Goal: Information Seeking & Learning: Learn about a topic

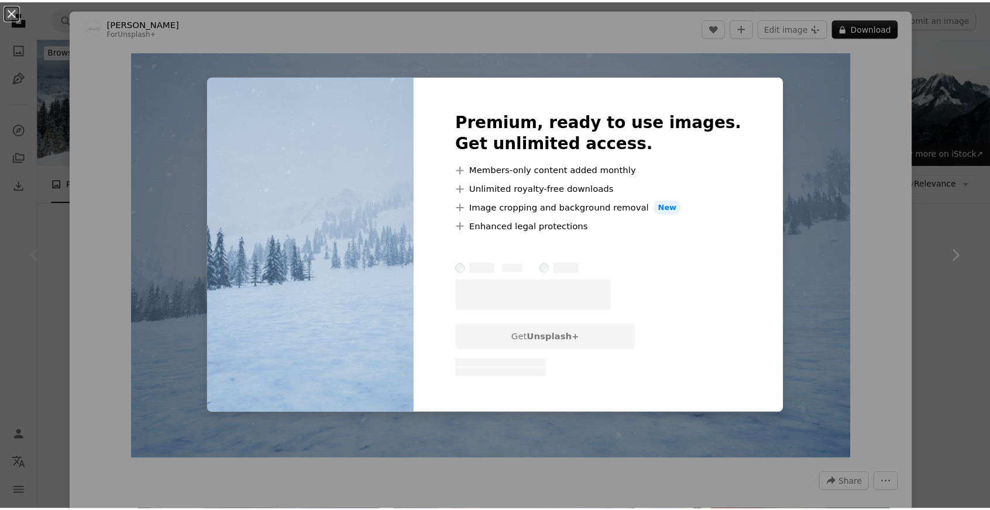
scroll to position [117, 0]
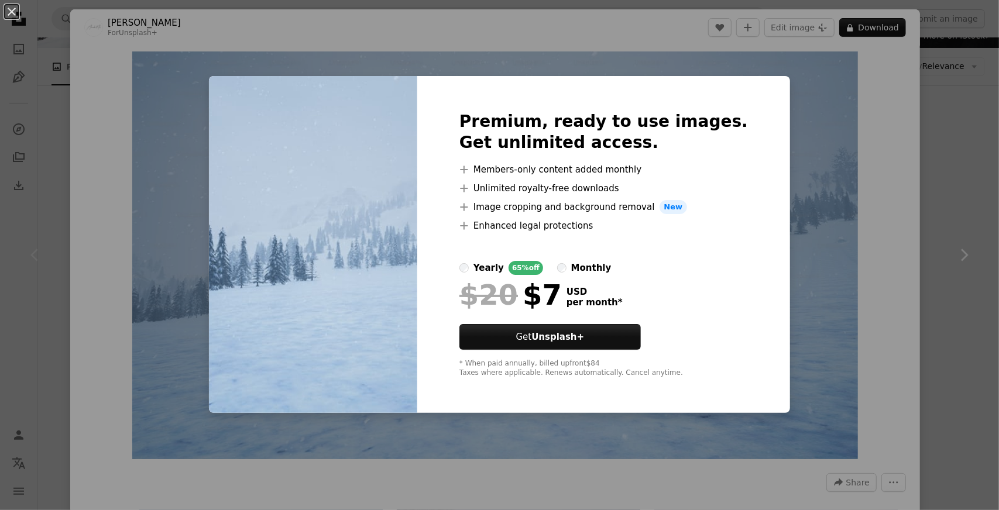
click at [883, 214] on div "An X shape Premium, ready to use images. Get unlimited access. A plus sign Memb…" at bounding box center [499, 255] width 999 height 510
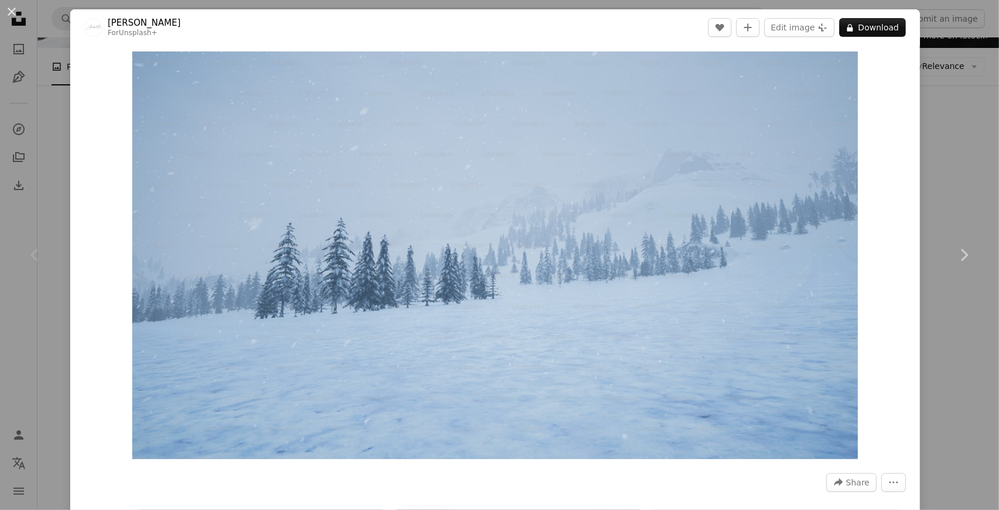
click at [932, 153] on div "An X shape Chevron left Chevron right Alexander Mils For Unsplash+ A heart A pl…" at bounding box center [499, 255] width 999 height 510
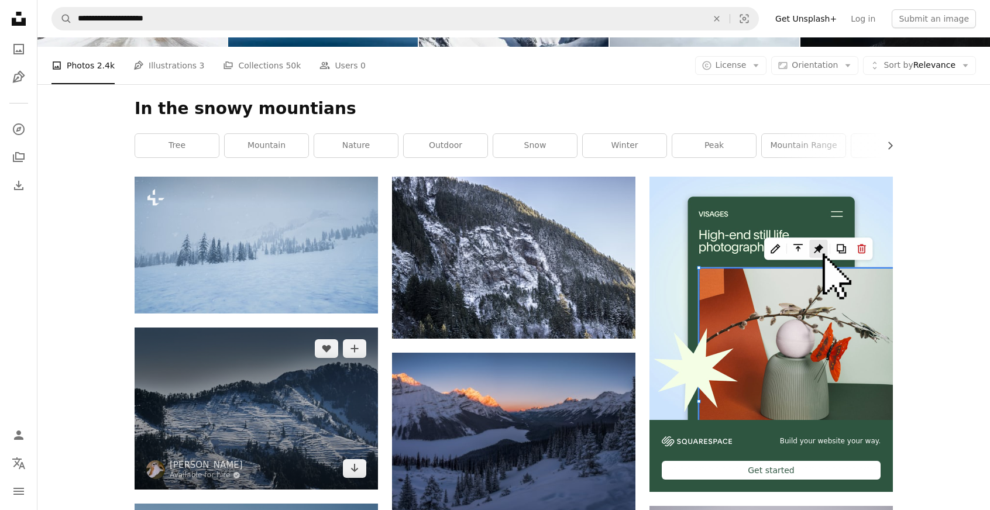
click at [279, 336] on img at bounding box center [256, 409] width 243 height 162
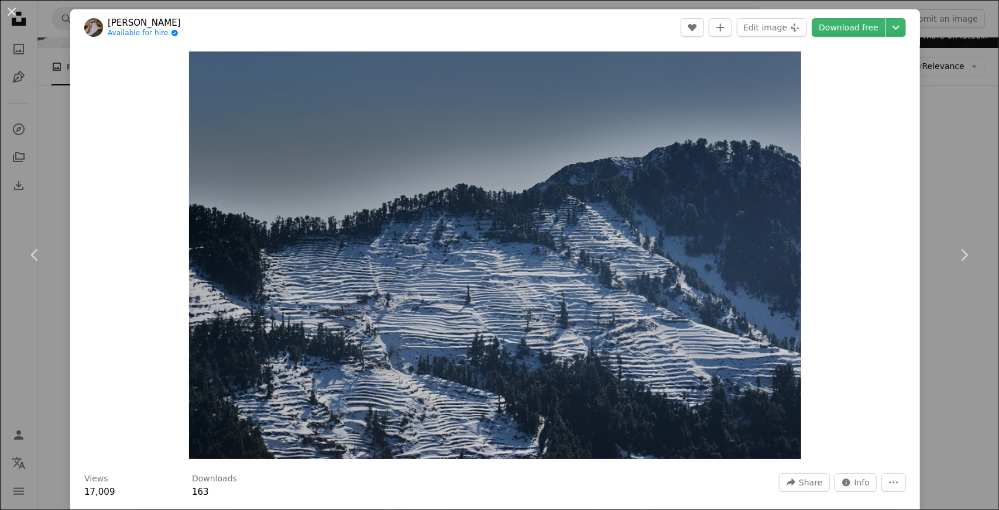
click at [910, 305] on div "Zoom in" at bounding box center [495, 256] width 850 height 420
click at [910, 270] on div "Zoom in" at bounding box center [495, 256] width 850 height 420
click at [974, 223] on link "Chevron right" at bounding box center [964, 255] width 70 height 112
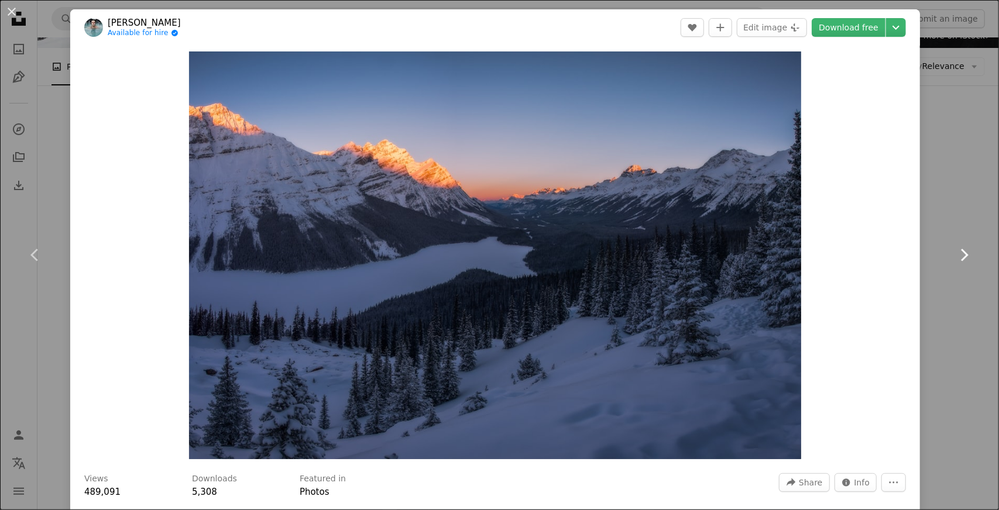
click at [940, 225] on link "Chevron right" at bounding box center [964, 255] width 70 height 112
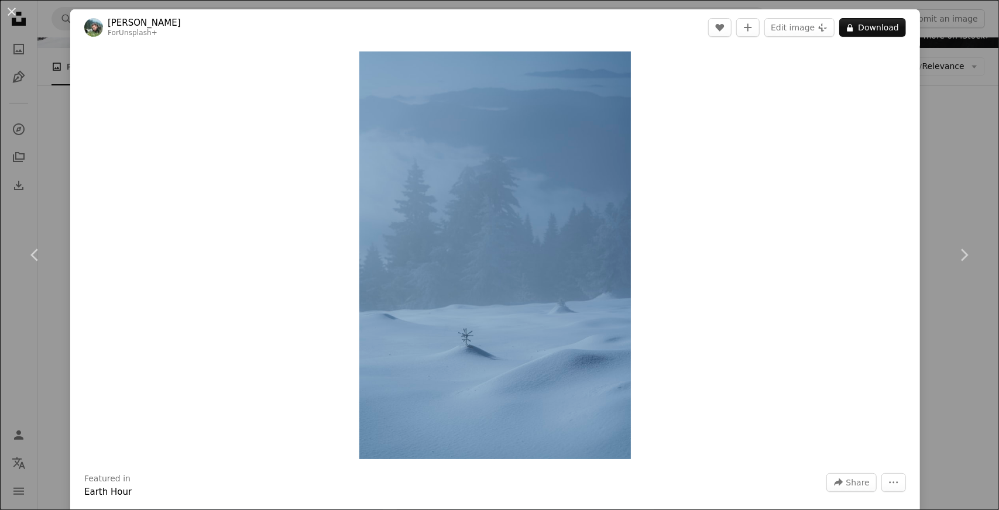
click at [937, 391] on div "An X shape Chevron left Chevron right [PERSON_NAME] For Unsplash+ A heart A plu…" at bounding box center [499, 255] width 999 height 510
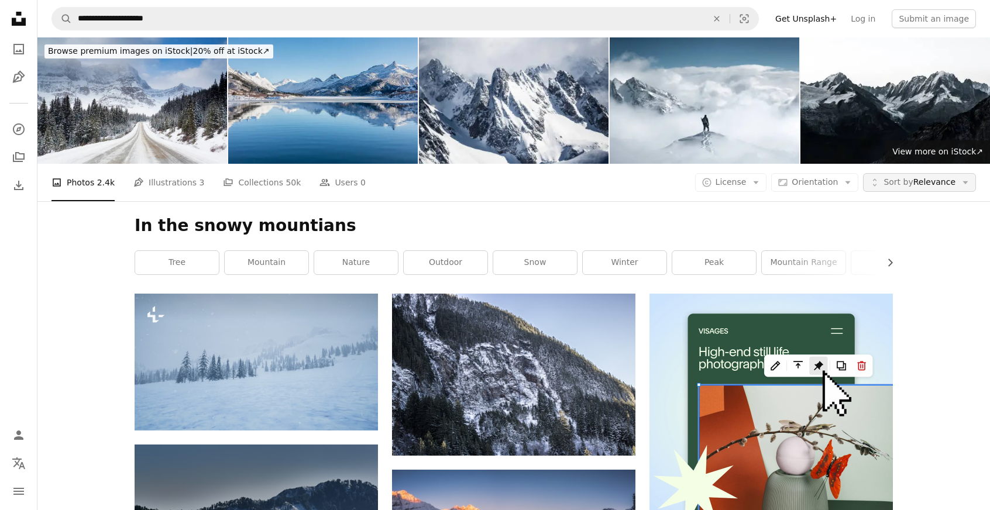
click at [913, 177] on span "Sort by Relevance" at bounding box center [920, 183] width 72 height 12
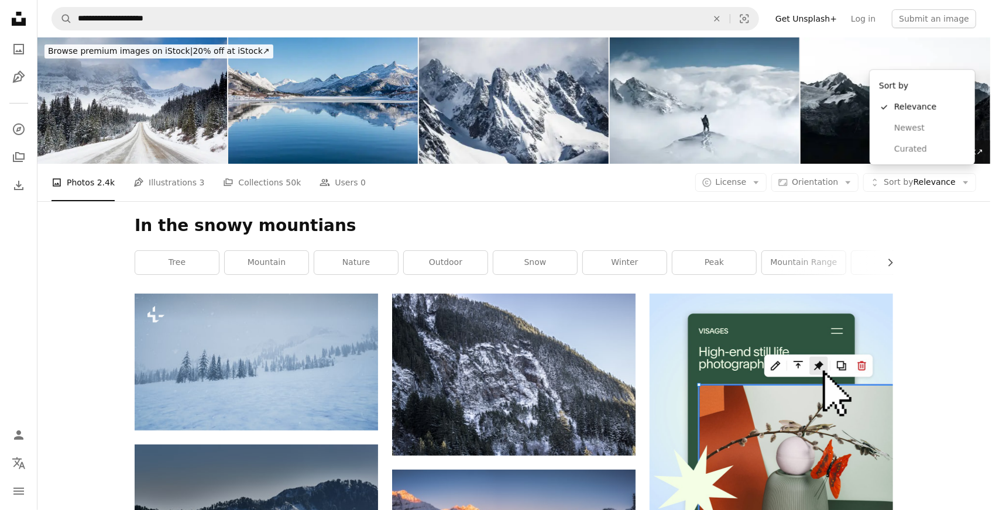
click at [828, 61] on body "**********" at bounding box center [495, 255] width 990 height 510
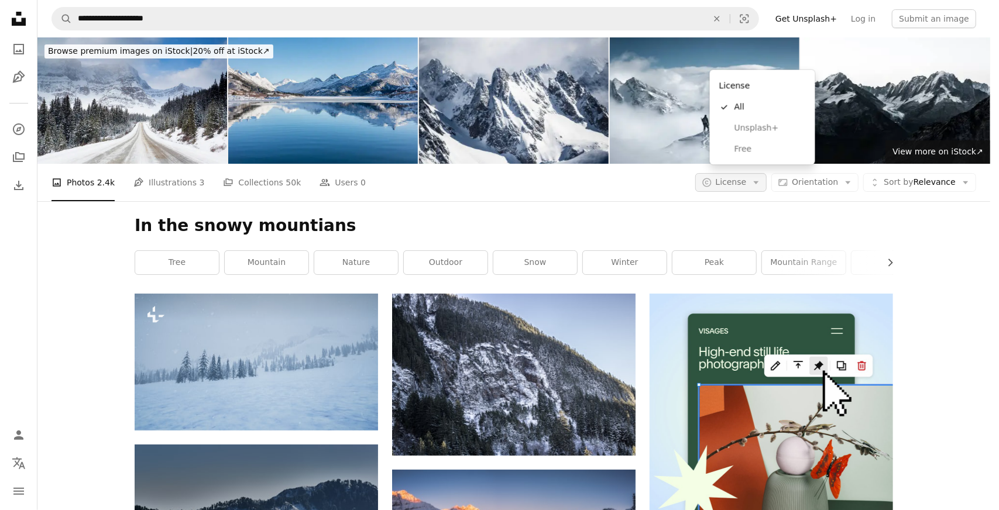
click at [733, 177] on span "License" at bounding box center [731, 181] width 31 height 9
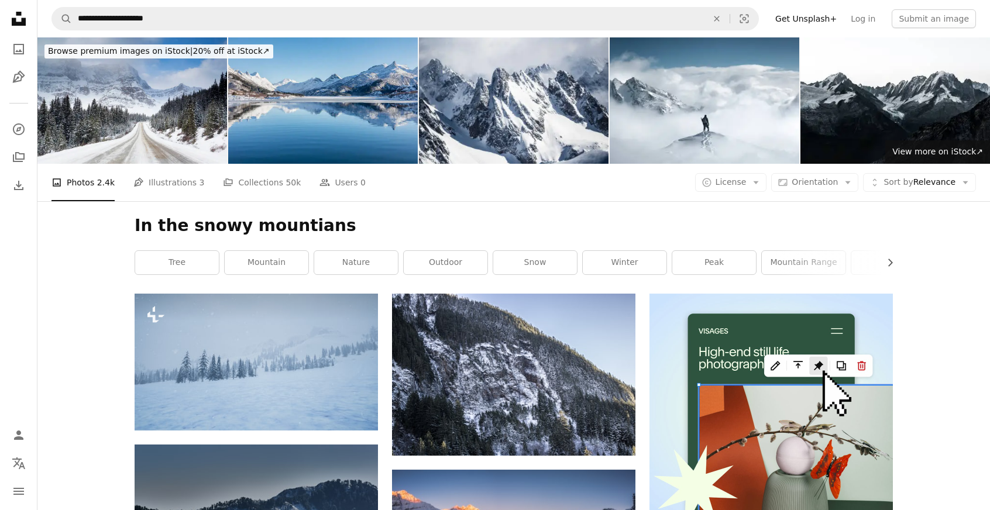
click at [812, 177] on span "Orientation" at bounding box center [815, 181] width 46 height 9
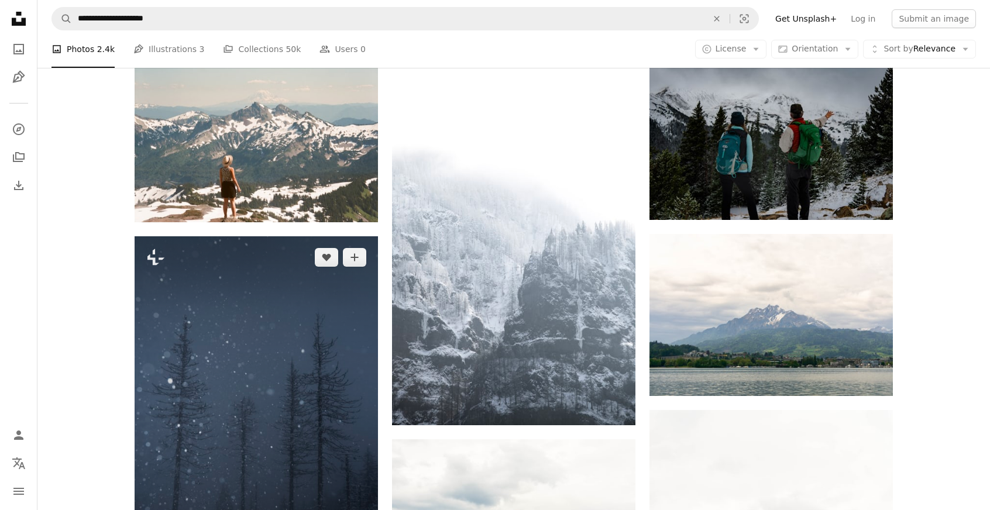
scroll to position [936, 0]
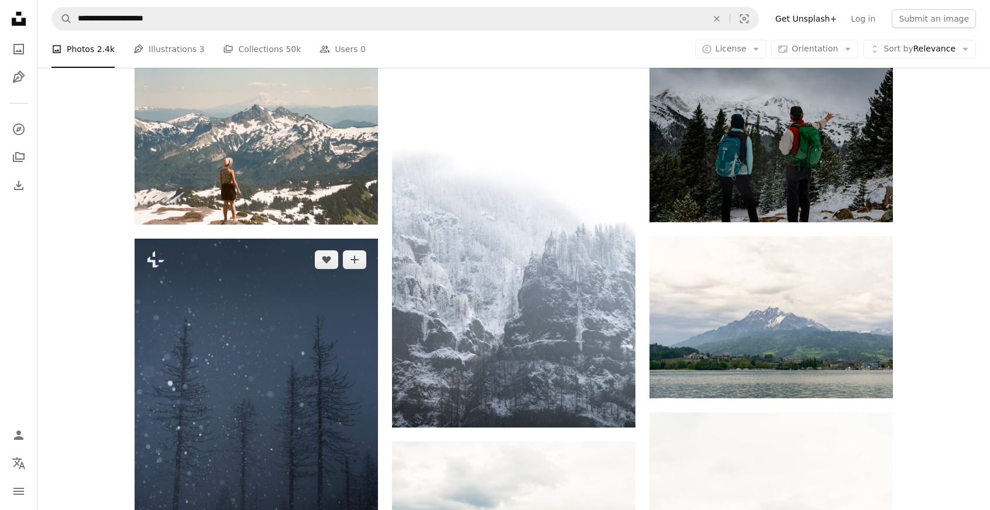
click at [303, 329] on img at bounding box center [256, 421] width 243 height 365
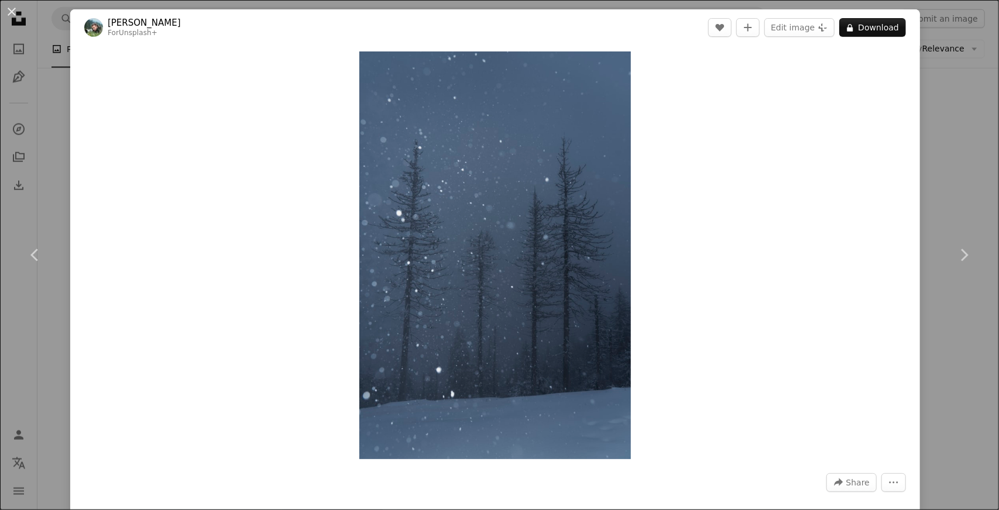
click at [951, 196] on div "An X shape Chevron left Chevron right [PERSON_NAME] For Unsplash+ A heart A plu…" at bounding box center [499, 255] width 999 height 510
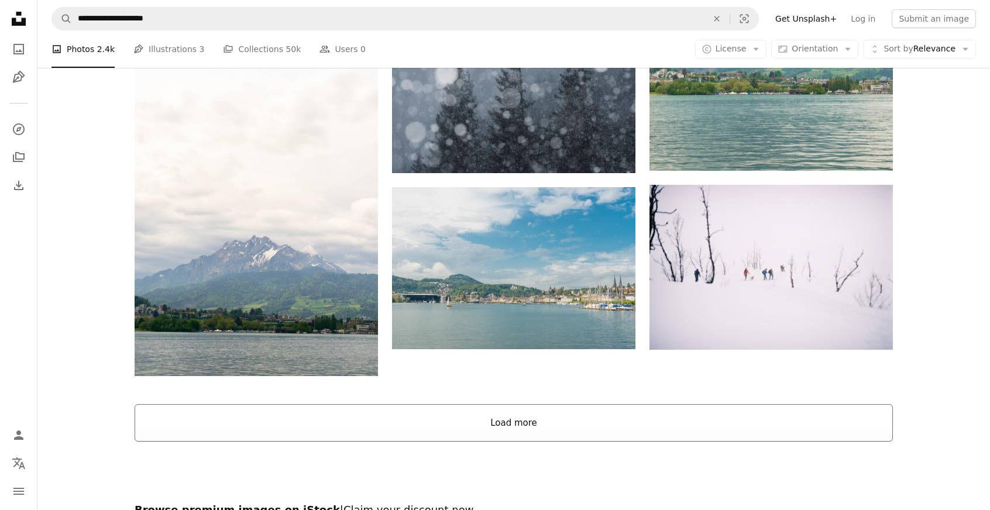
scroll to position [1544, 0]
